Goal: Task Accomplishment & Management: Manage account settings

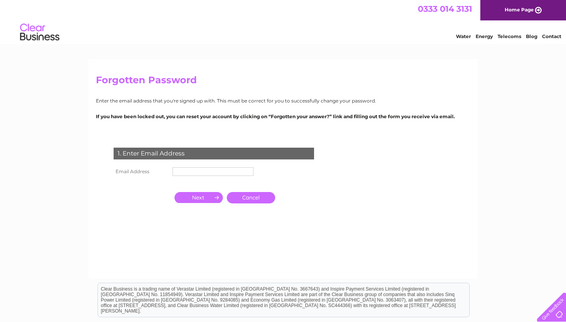
click at [218, 171] on input "text" at bounding box center [213, 171] width 81 height 9
type input "harriet.eadie@gmail.com"
click at [208, 195] on input "button" at bounding box center [199, 197] width 48 height 11
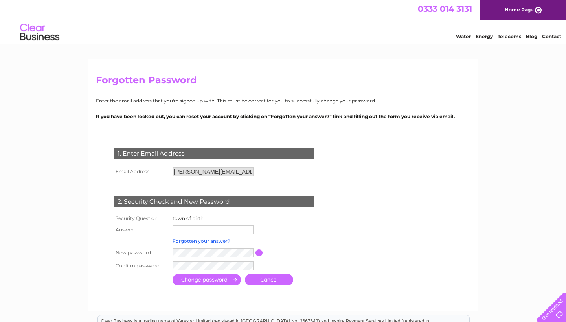
click at [199, 228] on input "text" at bounding box center [213, 230] width 81 height 9
type input "Warwick"
click at [338, 252] on form "1. Enter Email Address Email Address harriet.eadie@gmail.com Cancel" at bounding box center [283, 218] width 374 height 172
click at [260, 250] on input "button" at bounding box center [259, 253] width 7 height 7
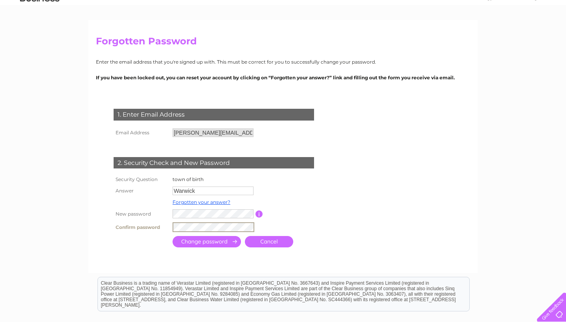
scroll to position [52, 0]
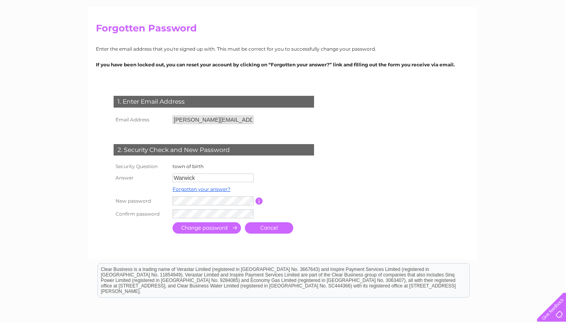
click at [316, 188] on td at bounding box center [294, 189] width 63 height 10
click at [227, 227] on input "submit" at bounding box center [207, 228] width 68 height 11
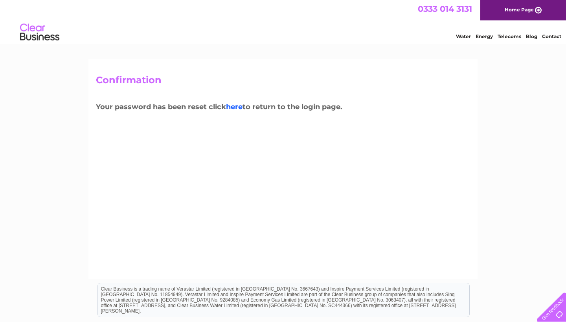
click at [233, 105] on link "here" at bounding box center [234, 107] width 17 height 9
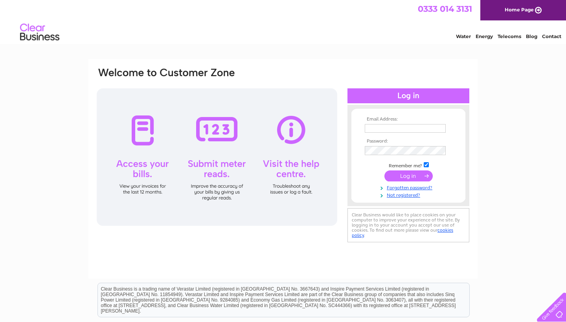
type input "[PERSON_NAME][EMAIL_ADDRESS][PERSON_NAME][DOMAIN_NAME]"
click at [413, 176] on input "submit" at bounding box center [409, 176] width 48 height 11
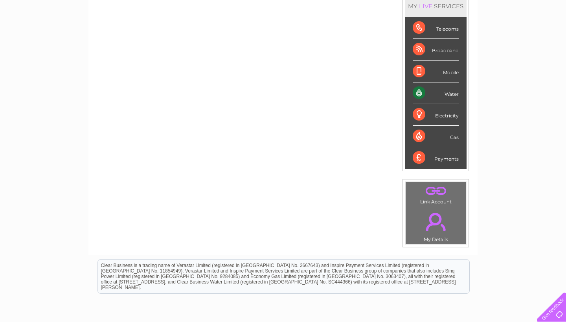
scroll to position [101, 0]
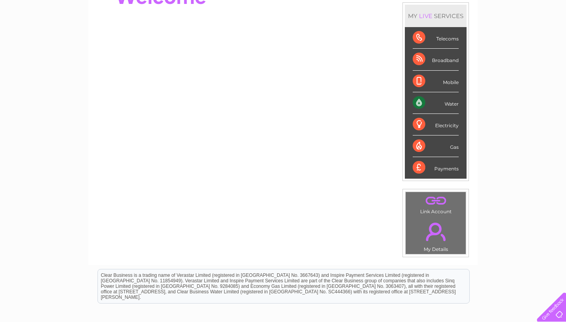
click at [455, 106] on div "Water" at bounding box center [436, 103] width 46 height 22
click at [440, 248] on td ". My Details" at bounding box center [435, 235] width 61 height 39
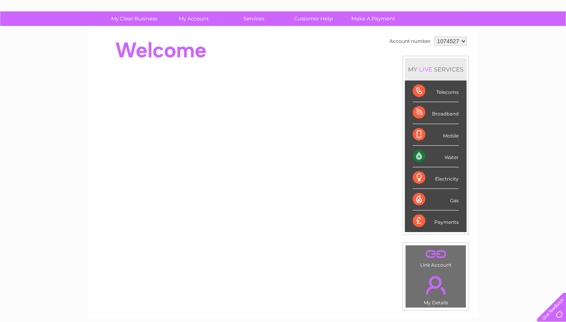
scroll to position [43, 0]
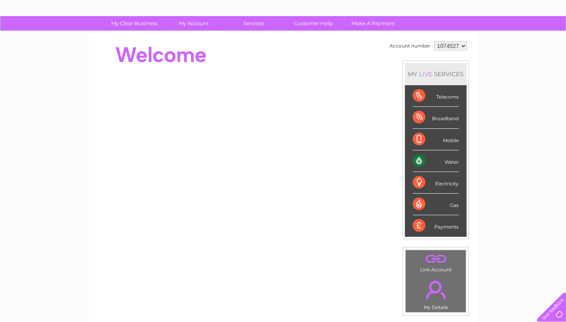
click at [421, 163] on div "Water" at bounding box center [436, 162] width 46 height 22
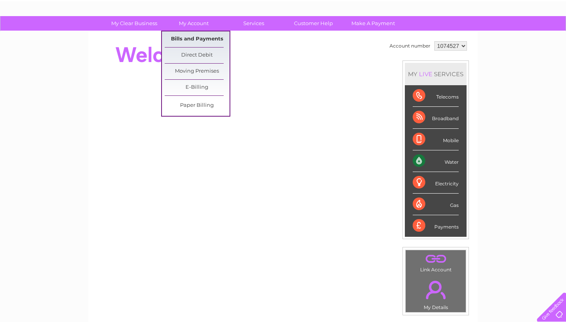
click at [199, 41] on link "Bills and Payments" at bounding box center [197, 39] width 65 height 16
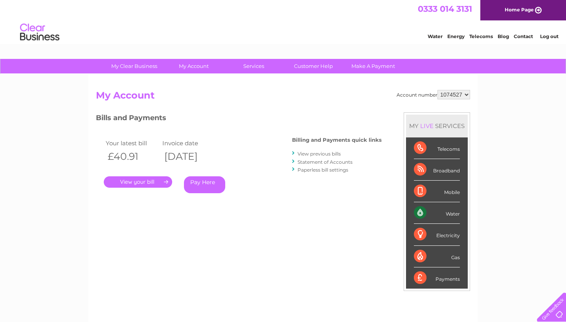
click at [142, 183] on link "." at bounding box center [138, 182] width 68 height 11
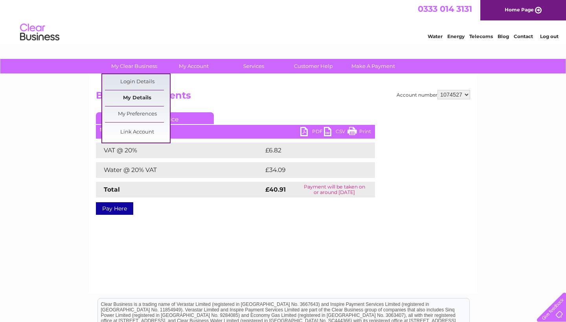
click at [132, 98] on link "My Details" at bounding box center [137, 98] width 65 height 16
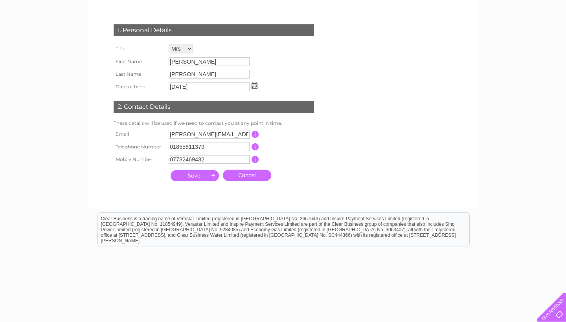
scroll to position [111, 0]
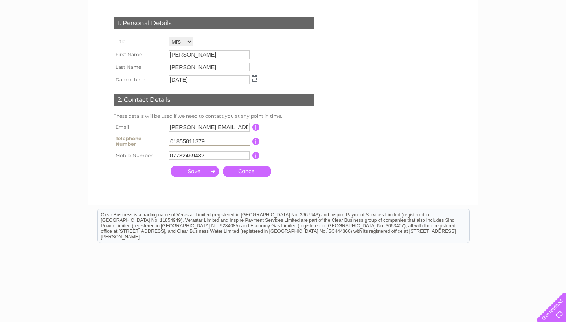
drag, startPoint x: 222, startPoint y: 139, endPoint x: 164, endPoint y: 139, distance: 57.4
click at [307, 144] on td "This should be a valid landline telephone number starting with either 01, 02, 0…" at bounding box center [291, 142] width 63 height 16
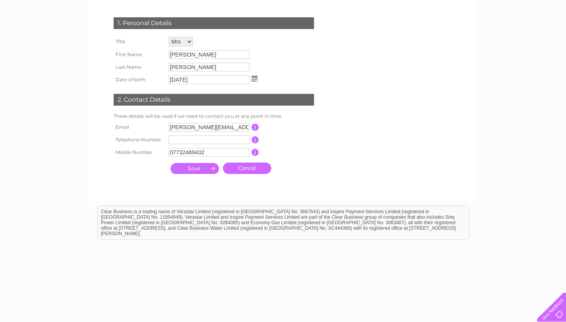
click at [186, 167] on input "submit" at bounding box center [195, 168] width 48 height 11
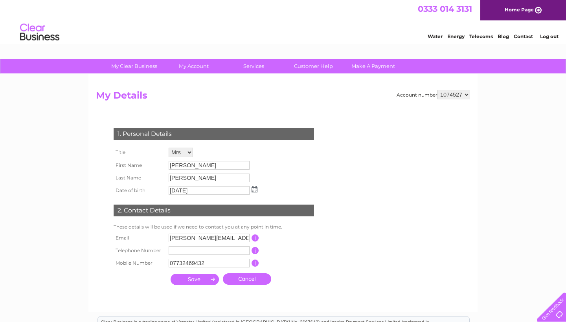
scroll to position [0, 0]
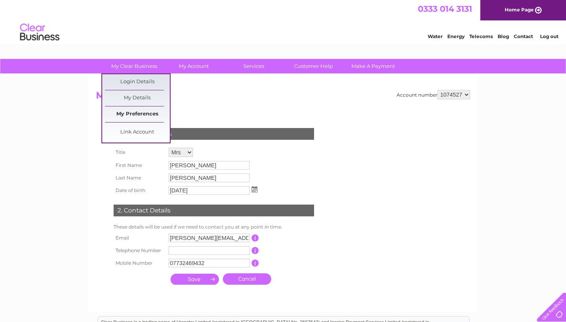
click at [124, 114] on link "My Preferences" at bounding box center [137, 115] width 65 height 16
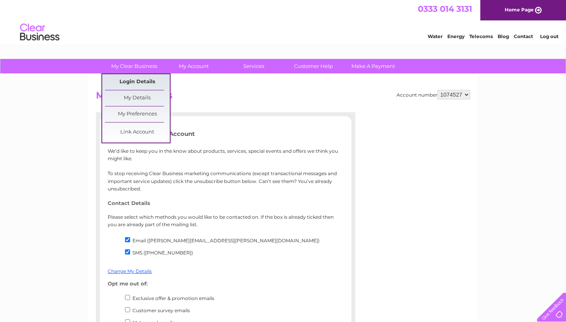
click at [130, 83] on link "Login Details" at bounding box center [137, 82] width 65 height 16
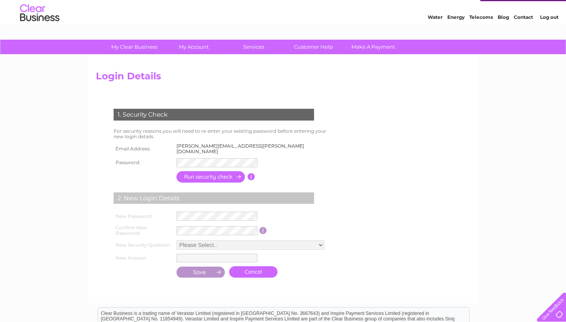
scroll to position [19, 0]
